Goal: Navigation & Orientation: Go to known website

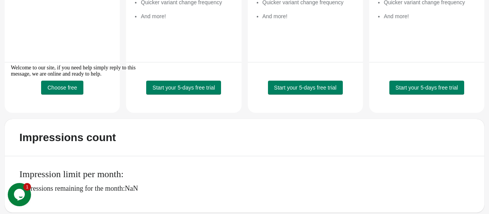
scroll to position [233, 0]
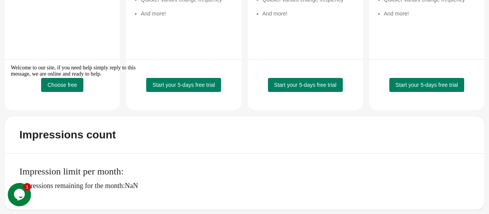
click at [66, 77] on div "Welcome to our site, if you need help simply reply to this message, we are onli…" at bounding box center [81, 71] width 140 height 12
click at [71, 77] on div "Welcome to our site, if you need help simply reply to this message, we are onli…" at bounding box center [81, 71] width 140 height 12
click at [57, 77] on div "Welcome to our site, if you need help simply reply to this message, we are onli…" at bounding box center [81, 71] width 140 height 12
click at [70, 77] on div "Welcome to our site, if you need help simply reply to this message, we are onli…" at bounding box center [81, 71] width 140 height 12
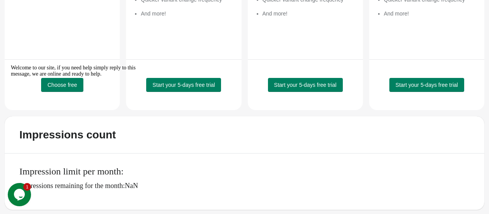
click at [71, 77] on div "Welcome to our site, if you need help simply reply to this message, we are onli…" at bounding box center [81, 71] width 140 height 12
click at [11, 65] on icon "Chat attention grabber" at bounding box center [11, 65] width 0 height 0
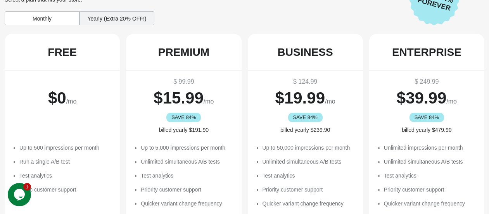
scroll to position [0, 0]
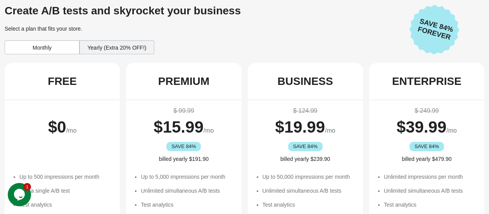
click at [48, 47] on div "Monthly" at bounding box center [42, 47] width 75 height 14
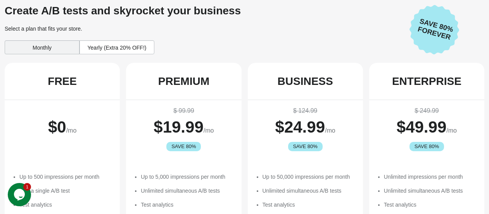
click at [88, 48] on div "Yearly (Extra 20% OFF!)" at bounding box center [116, 47] width 75 height 14
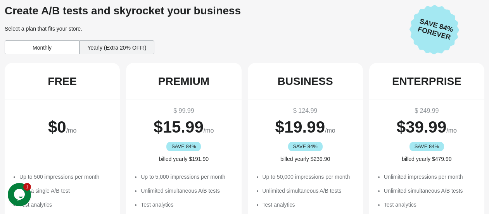
click at [51, 43] on div "Monthly" at bounding box center [42, 47] width 75 height 14
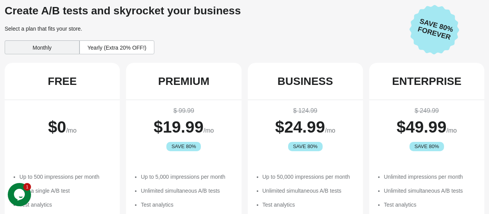
click at [109, 46] on div "Yearly (Extra 20% OFF!)" at bounding box center [116, 47] width 75 height 14
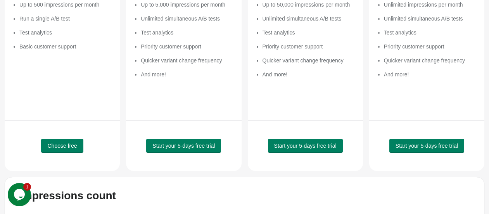
scroll to position [215, 0]
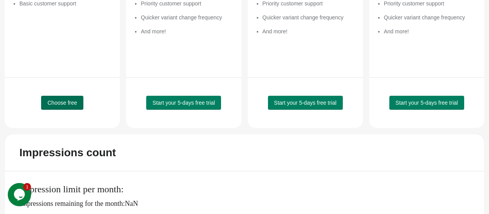
click at [68, 106] on button "Choose free" at bounding box center [62, 103] width 42 height 14
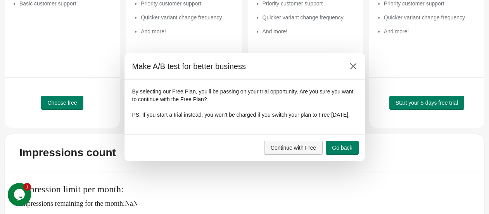
click at [313, 151] on span "Continue with Free" at bounding box center [294, 148] width 46 height 6
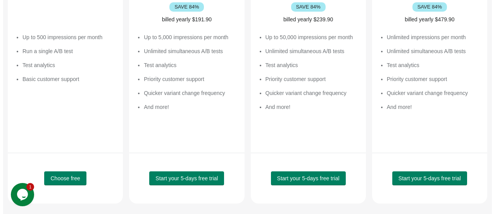
scroll to position [0, 0]
